Goal: Task Accomplishment & Management: Complete application form

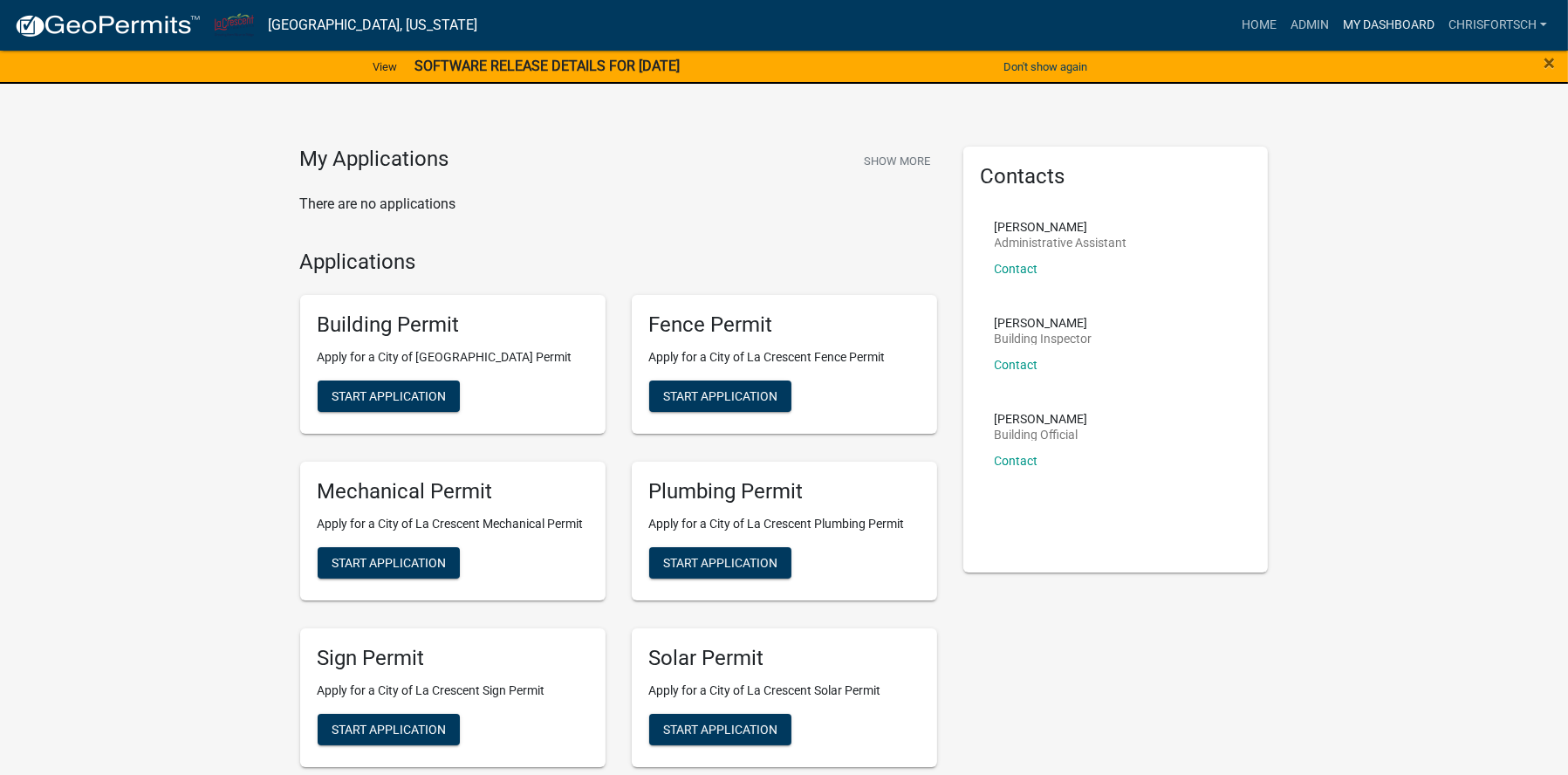
click at [1380, 28] on link "My Dashboard" at bounding box center [1388, 25] width 106 height 33
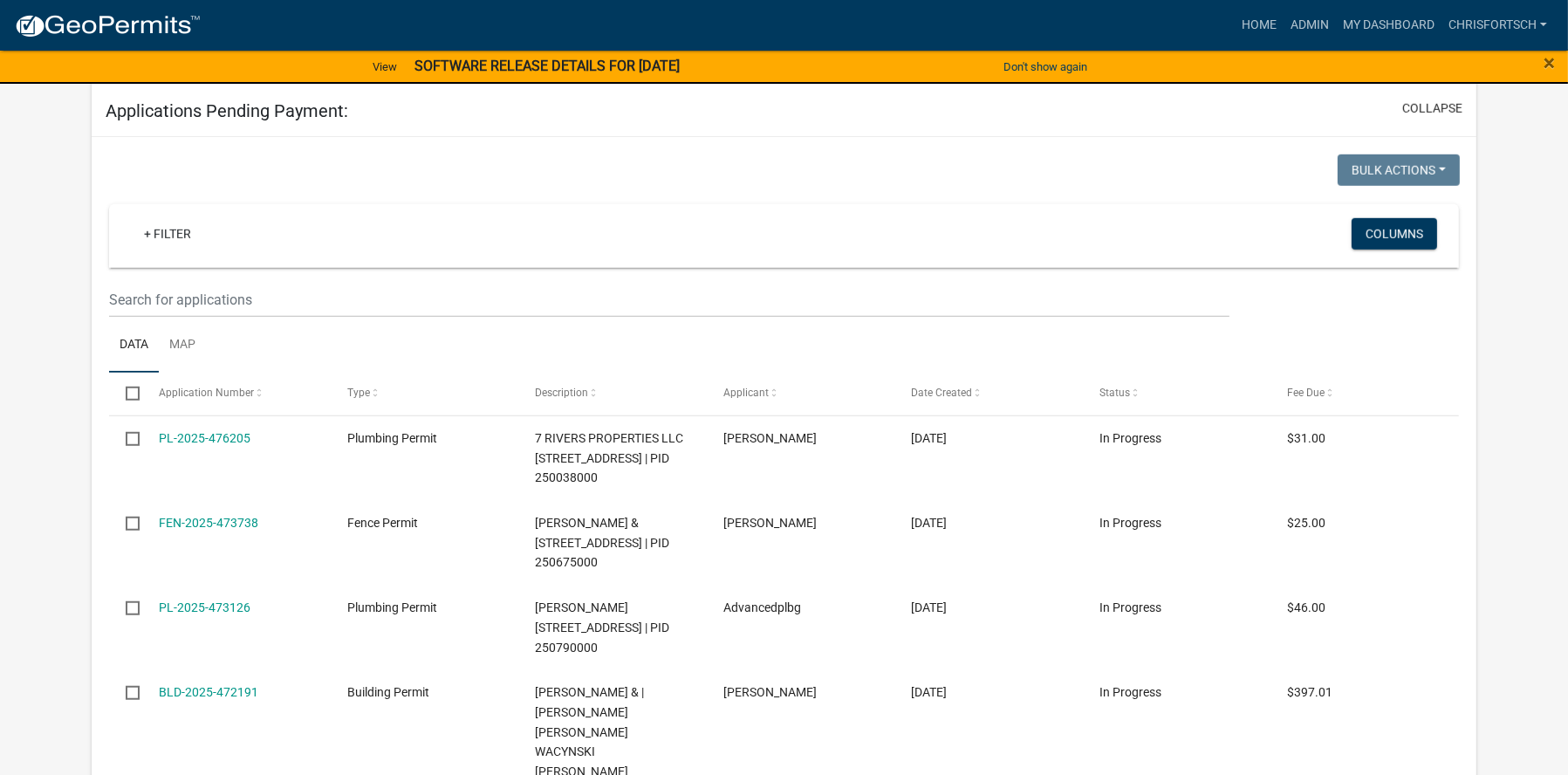
scroll to position [1699, 0]
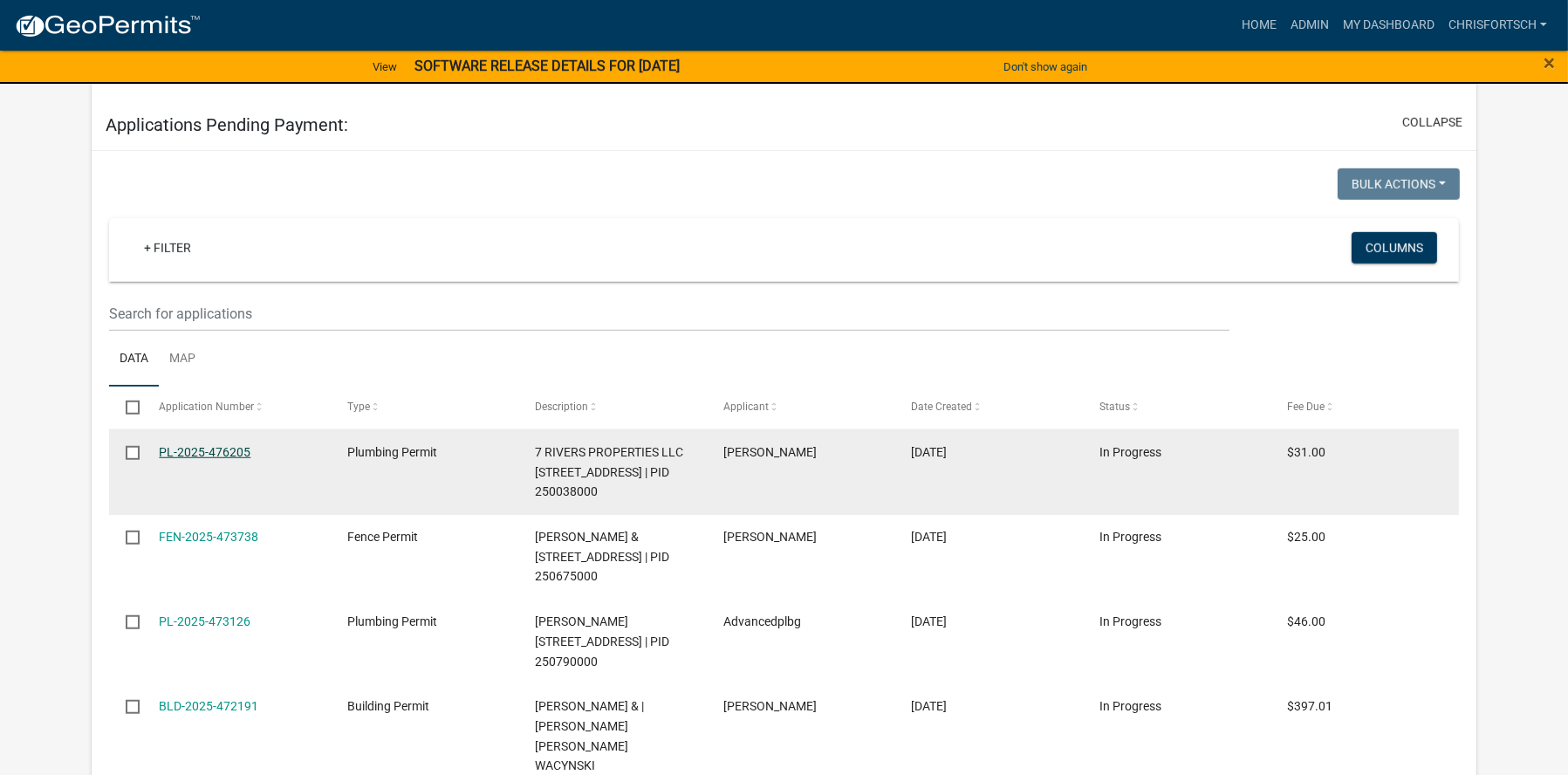
click at [188, 445] on link "PL-2025-476205" at bounding box center [204, 452] width 92 height 14
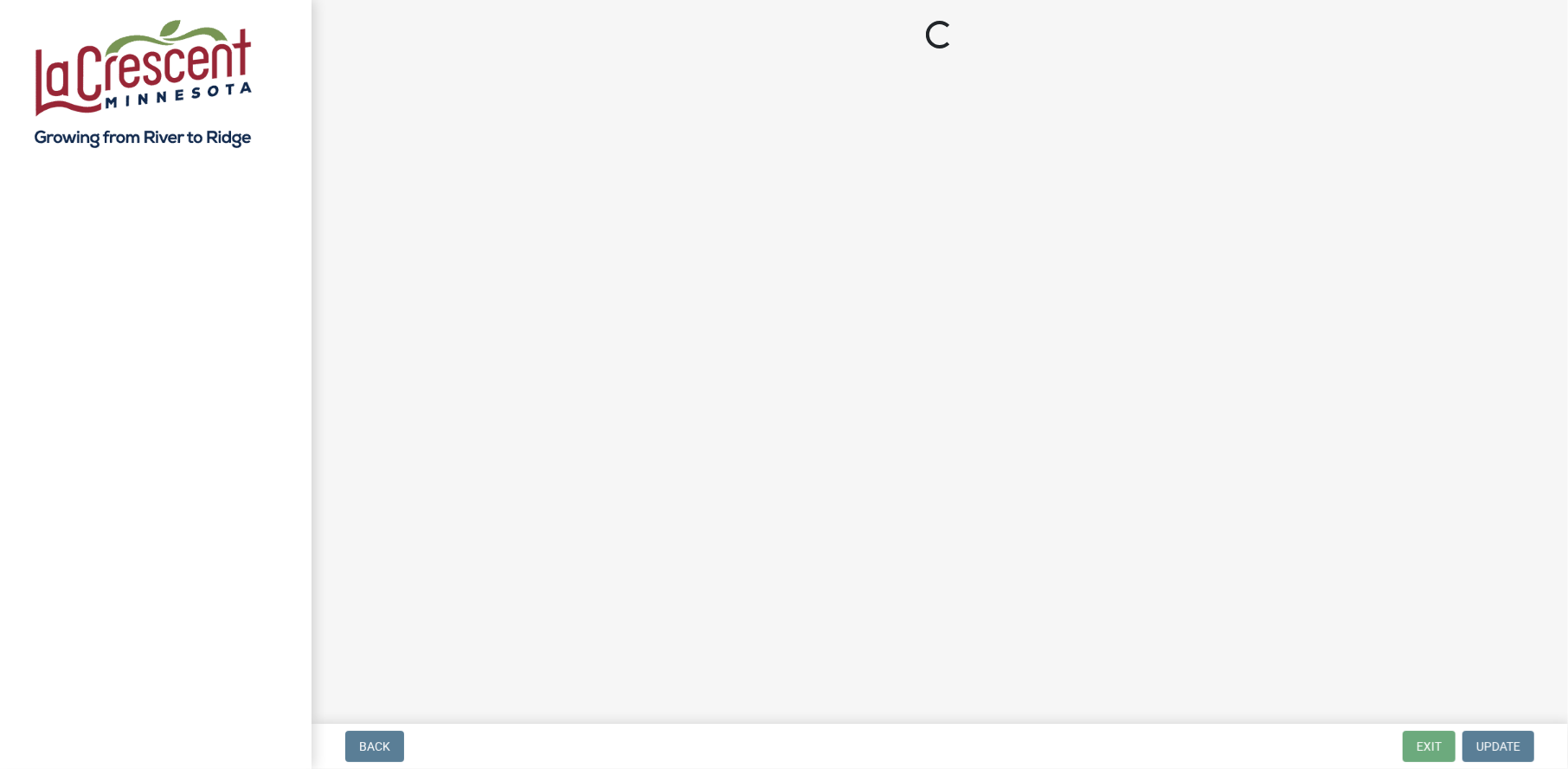
select select "3: 3"
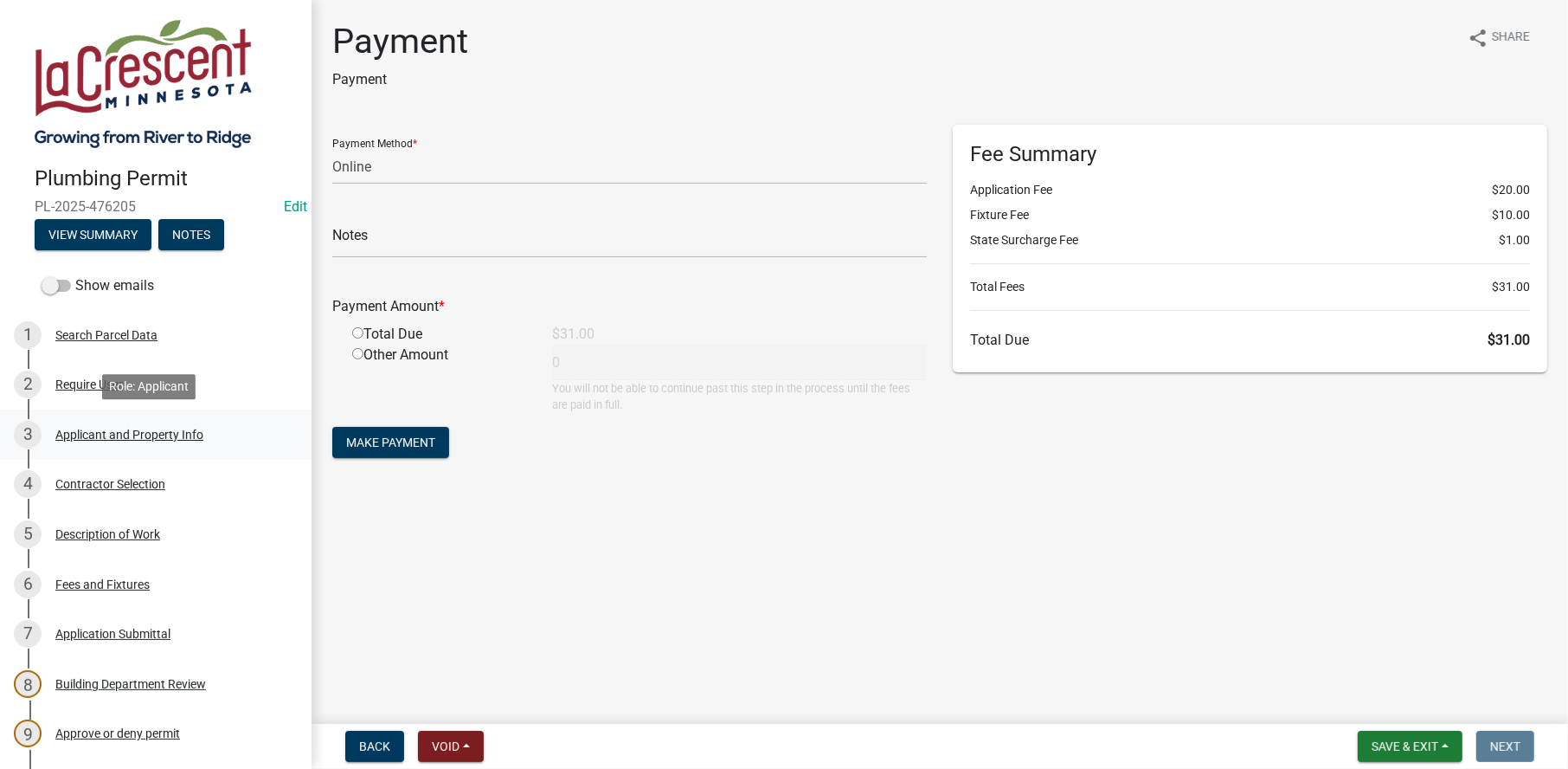
click at [103, 431] on div "Applicant and Property Info" at bounding box center [129, 434] width 148 height 12
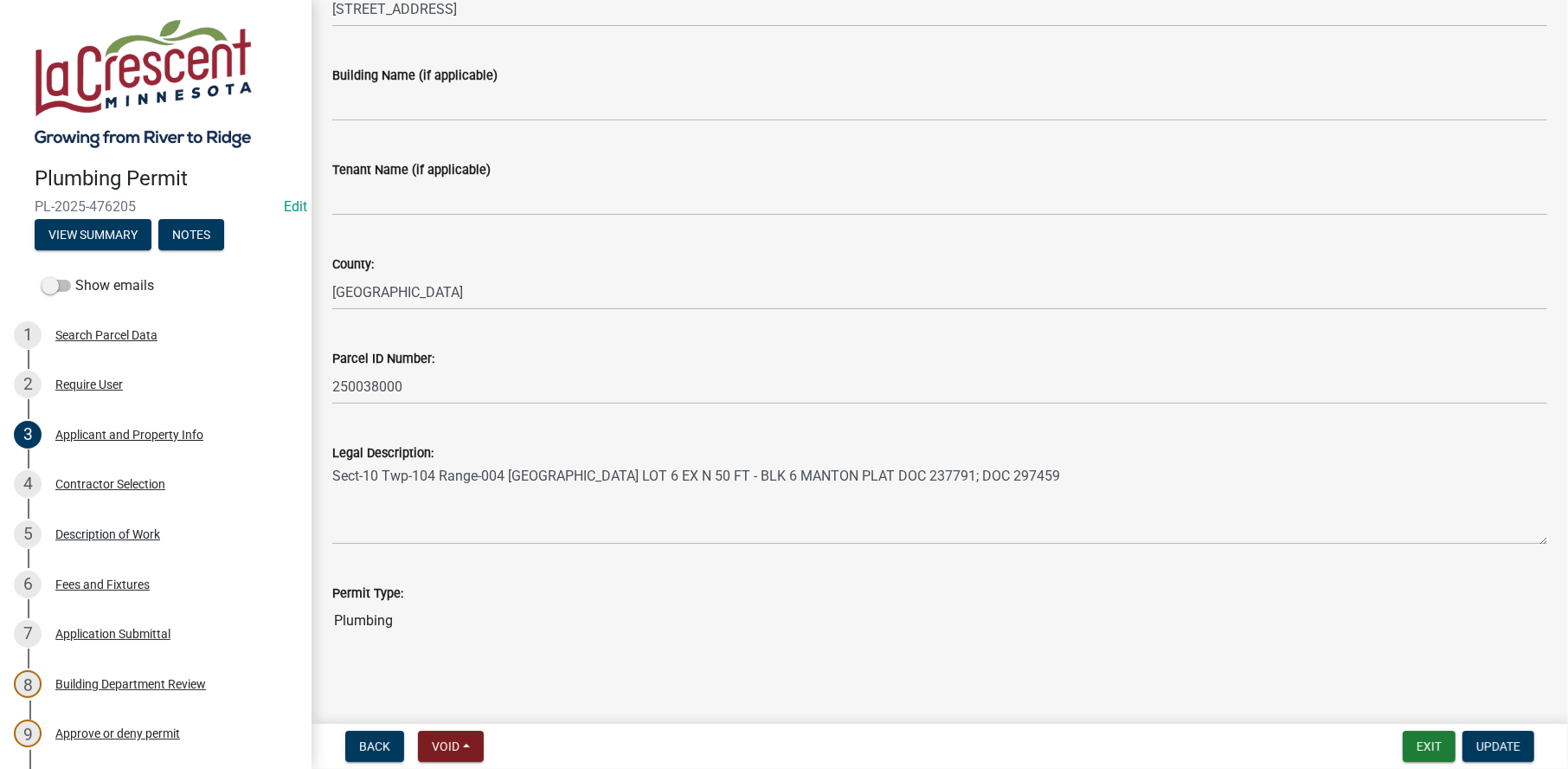
scroll to position [555, 0]
click at [1519, 746] on span "Update" at bounding box center [1498, 746] width 44 height 14
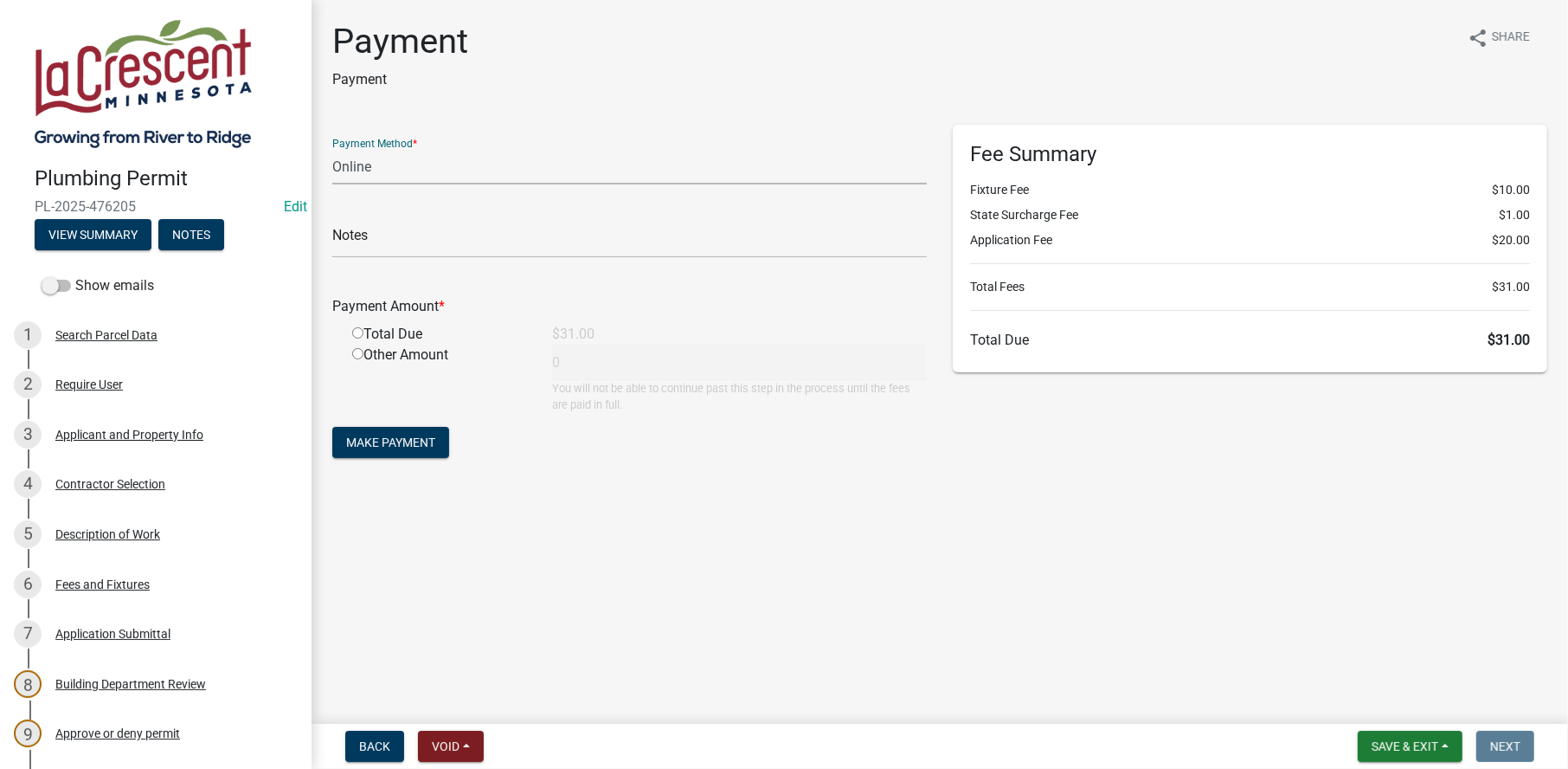
click at [369, 170] on select "Credit Card POS Check Cash Online" at bounding box center [630, 167] width 594 height 36
select select "0: 2"
click at [333, 149] on select "Credit Card POS Check Cash Online" at bounding box center [630, 167] width 594 height 36
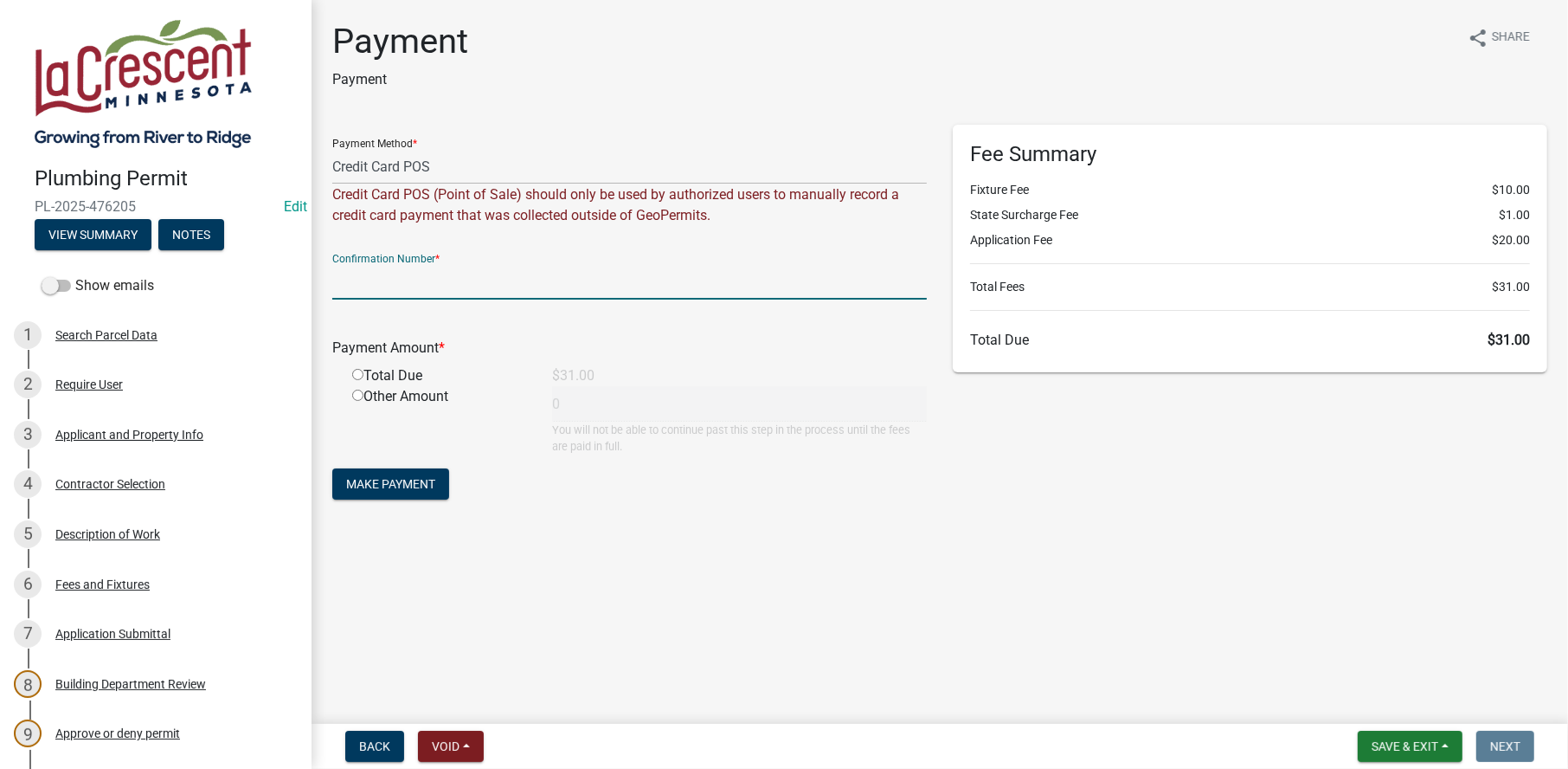
click at [366, 278] on input "text" at bounding box center [630, 282] width 594 height 36
click at [354, 285] on input "text" at bounding box center [630, 282] width 594 height 36
type input "09113090"
click at [355, 371] on input "radio" at bounding box center [358, 374] width 11 height 11
radio input "true"
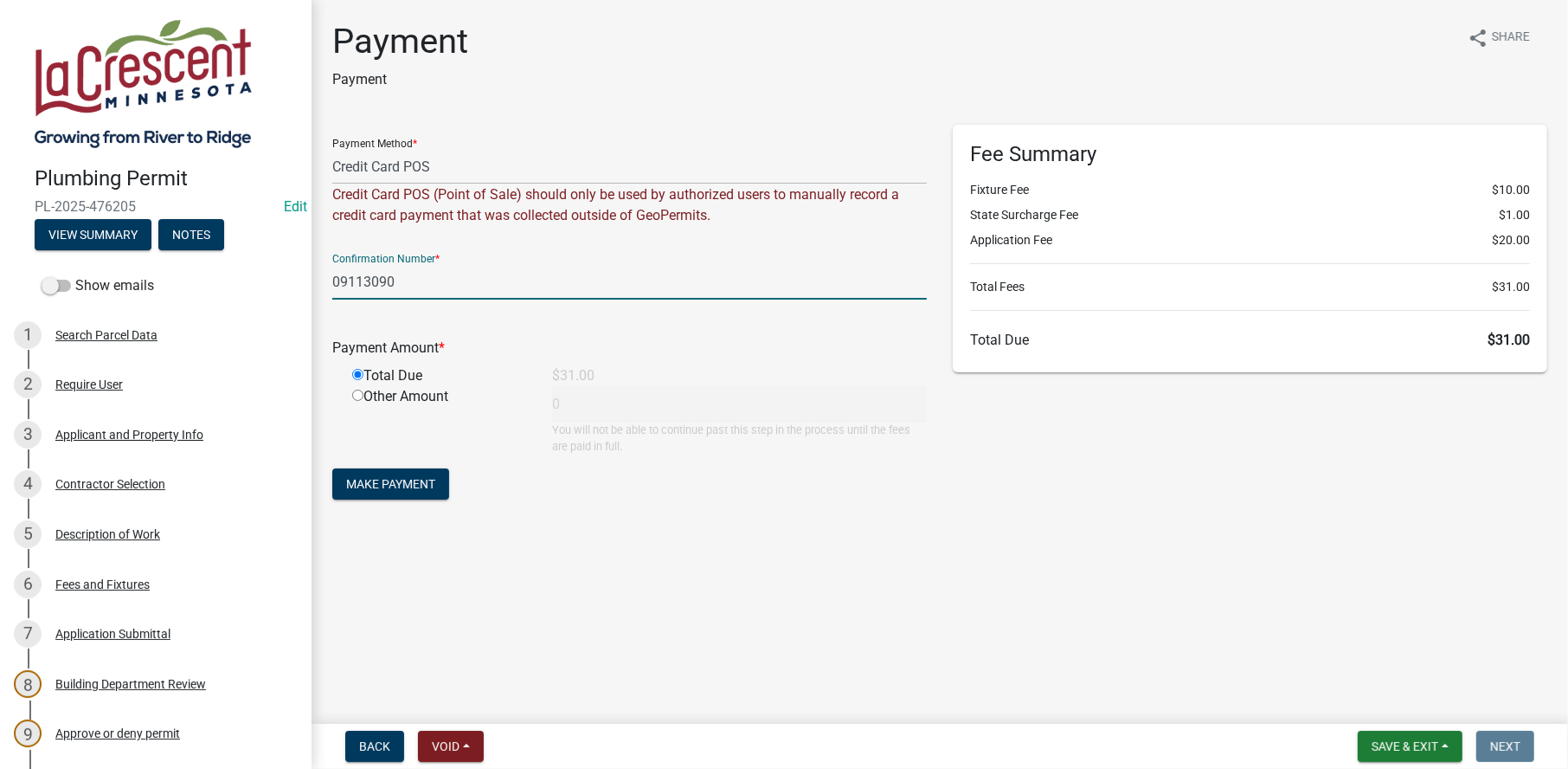
type input "31"
click at [382, 490] on span "Make Payment" at bounding box center [390, 484] width 89 height 14
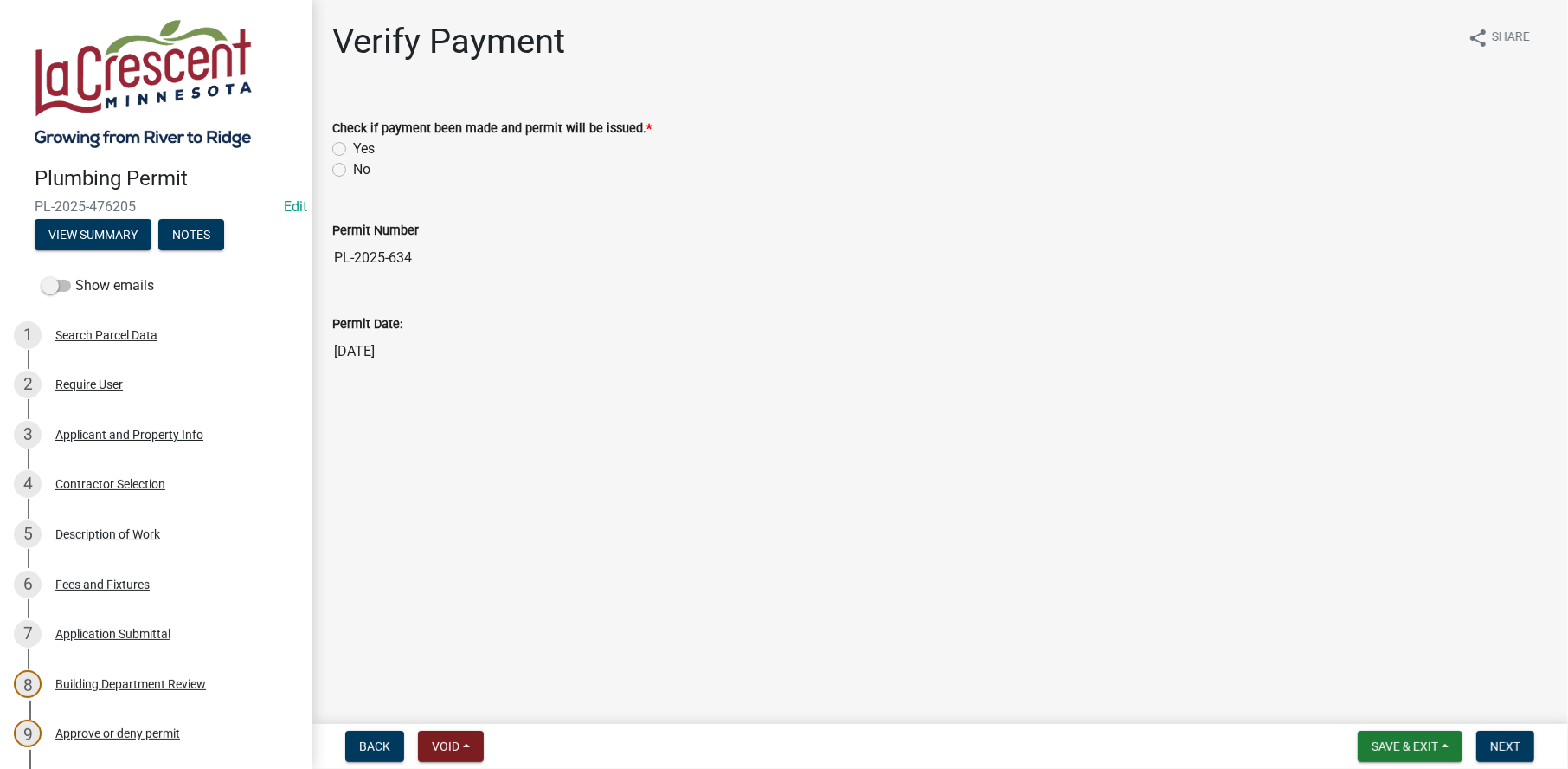
click at [353, 144] on label "Yes" at bounding box center [364, 149] width 22 height 21
click at [353, 144] on input "Yes" at bounding box center [359, 144] width 11 height 11
radio input "true"
click at [1497, 742] on span "Next" at bounding box center [1505, 746] width 30 height 14
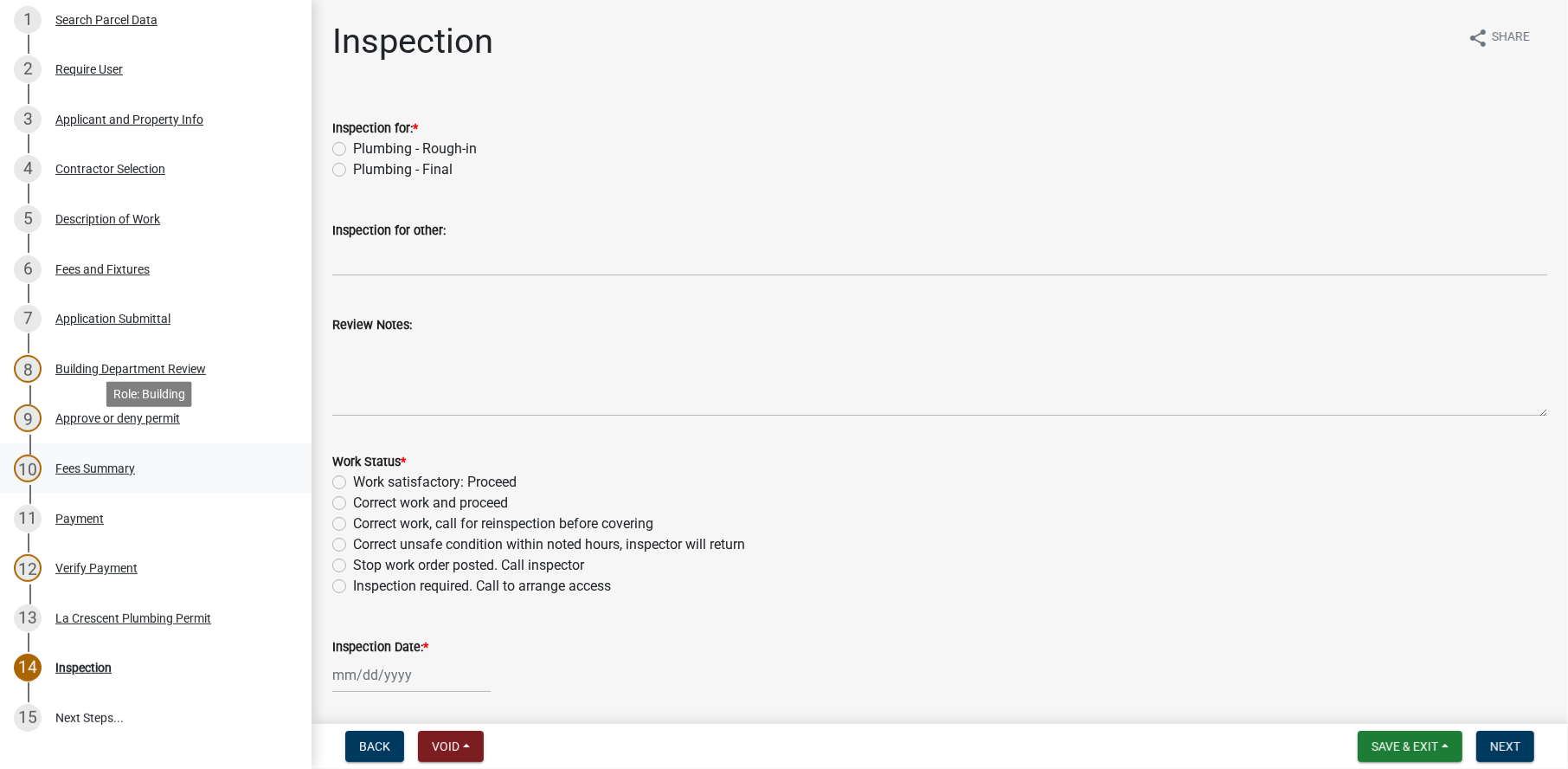
scroll to position [346, 0]
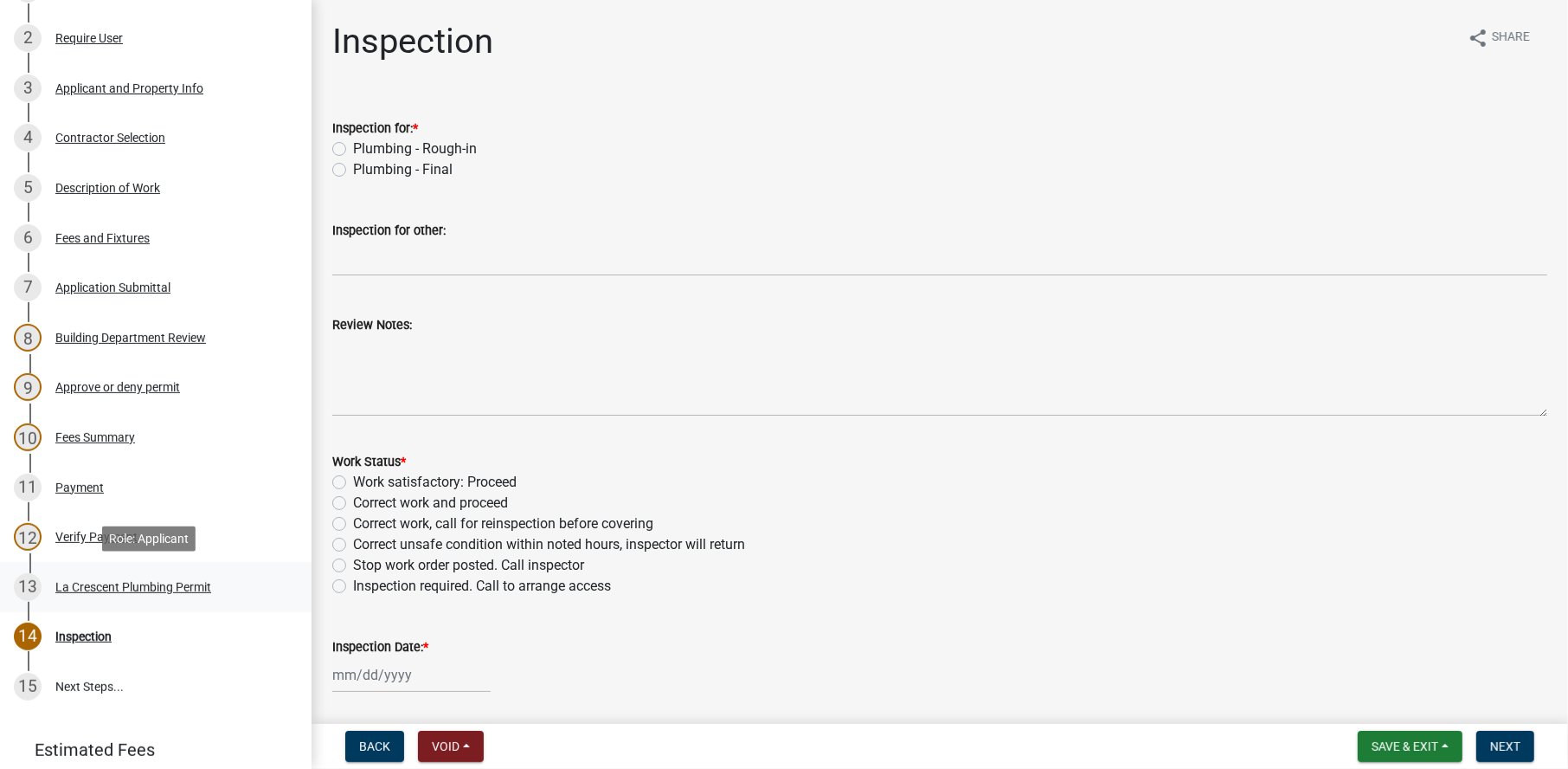
click at [101, 585] on div "La Crescent Plumbing Permit" at bounding box center [133, 586] width 156 height 12
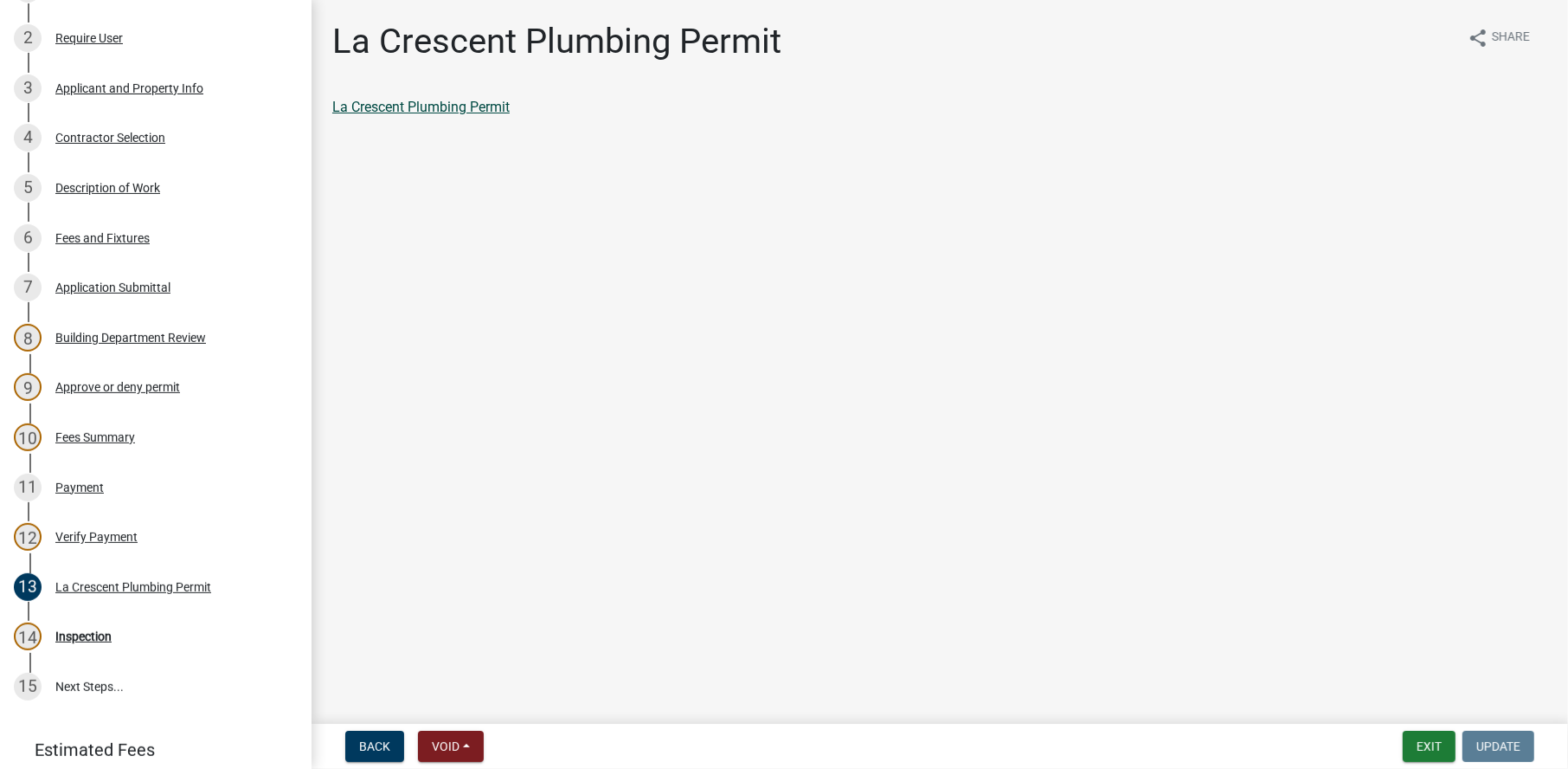
click at [475, 107] on link "La Crescent Plumbing Permit" at bounding box center [421, 107] width 177 height 17
